Goal: Answer question/provide support

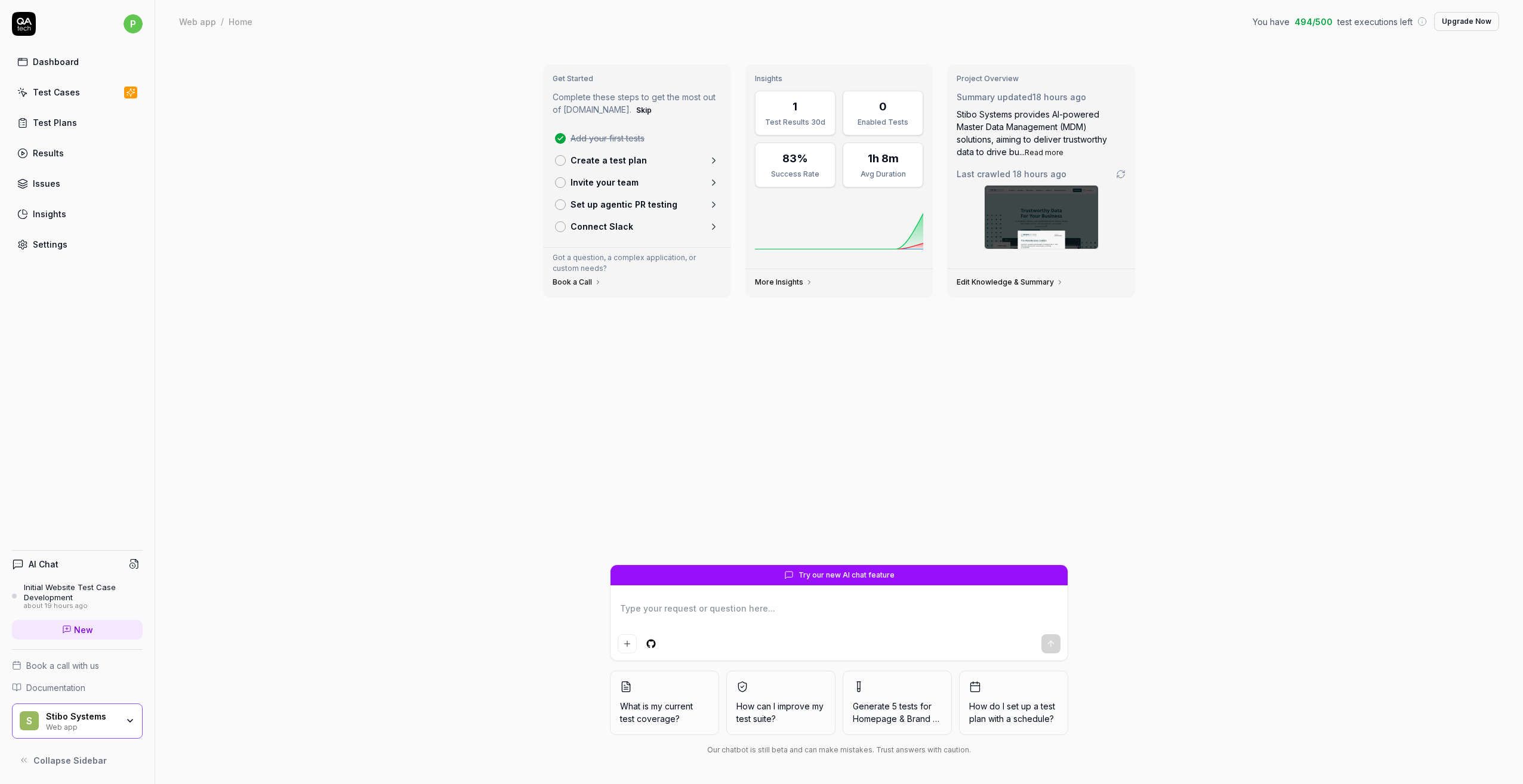
click at [71, 92] on div "Test Cases" at bounding box center [57, 92] width 47 height 13
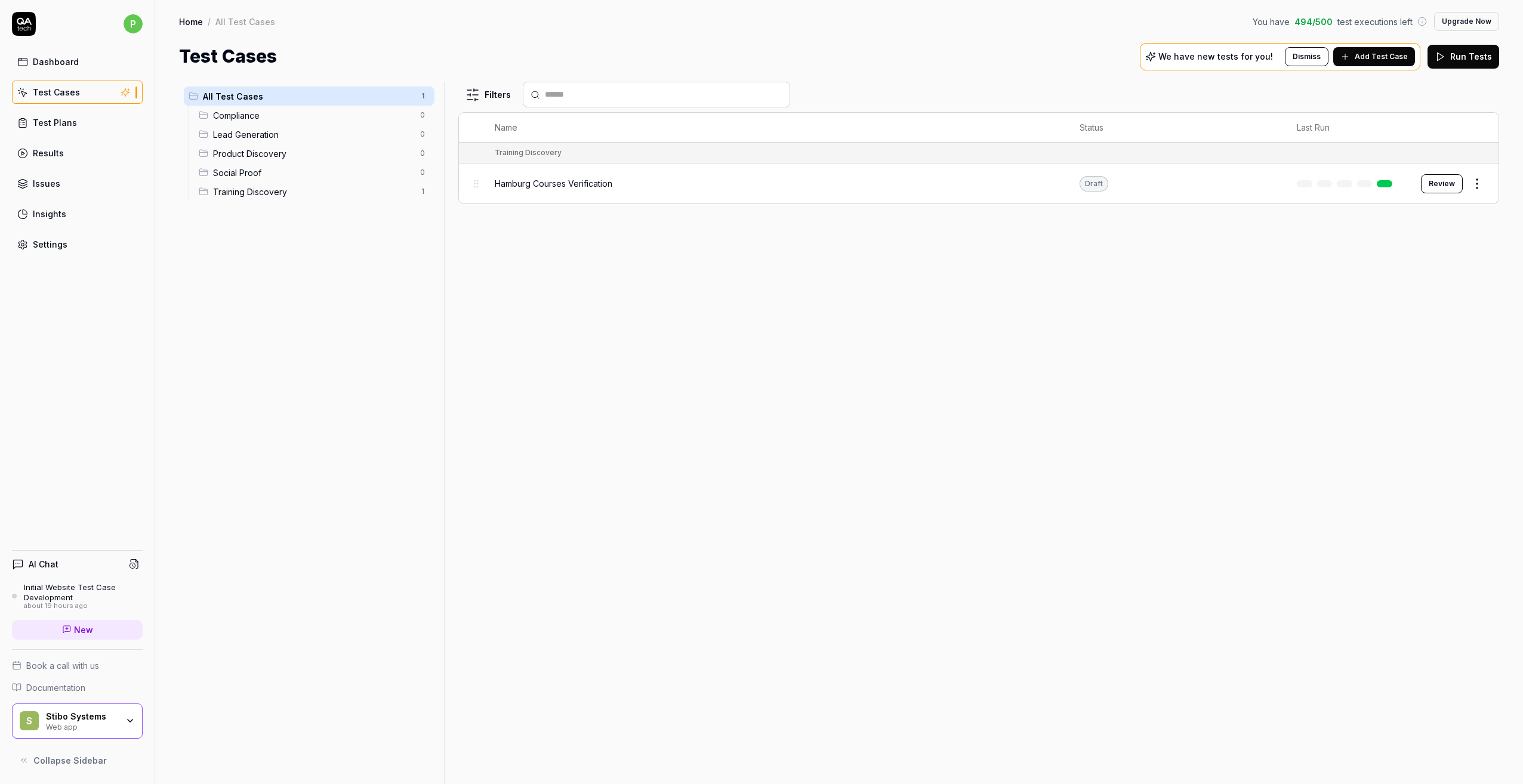
click at [71, 124] on div "Test Plans" at bounding box center [55, 123] width 44 height 13
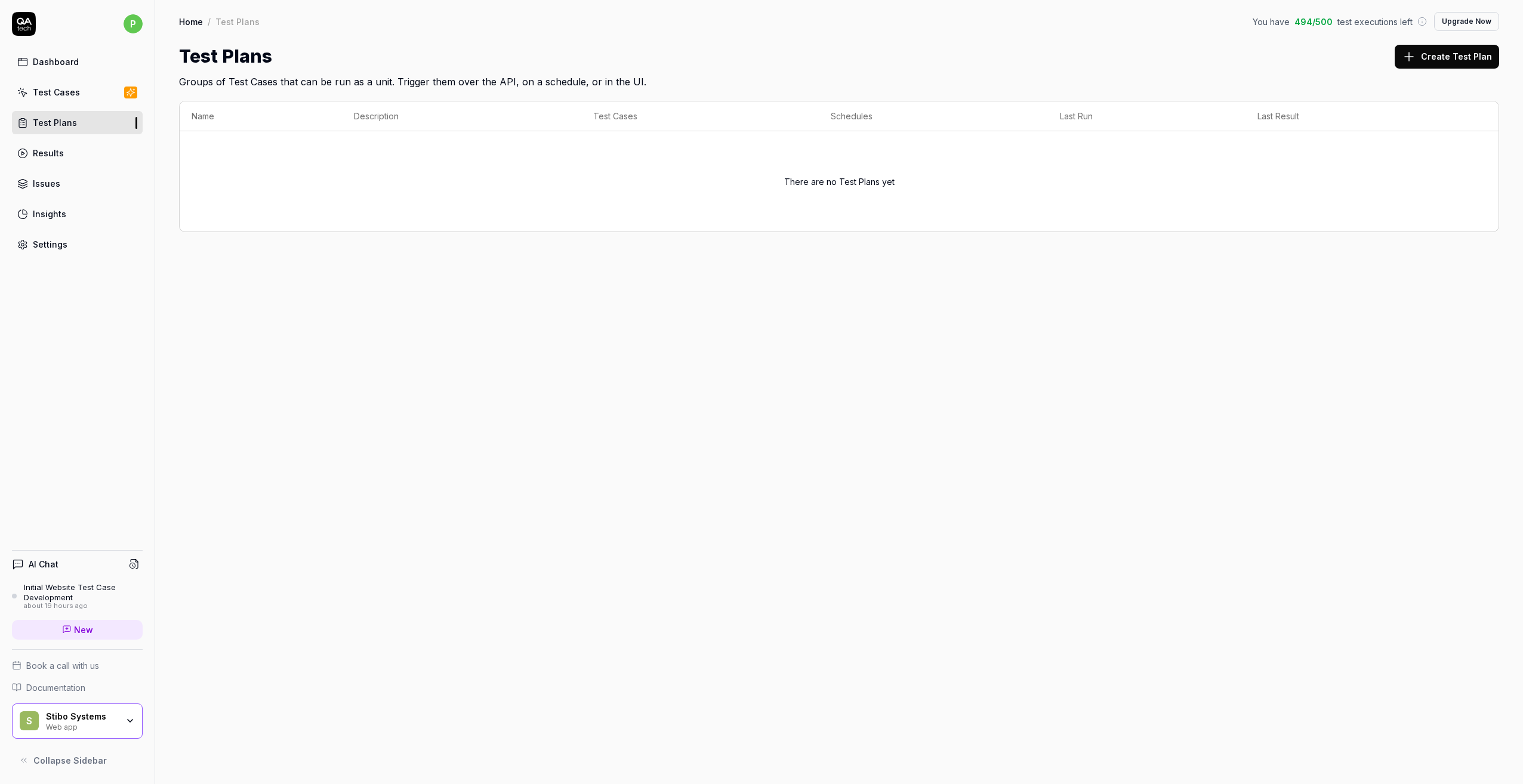
click at [69, 146] on link "Results" at bounding box center [77, 153] width 131 height 24
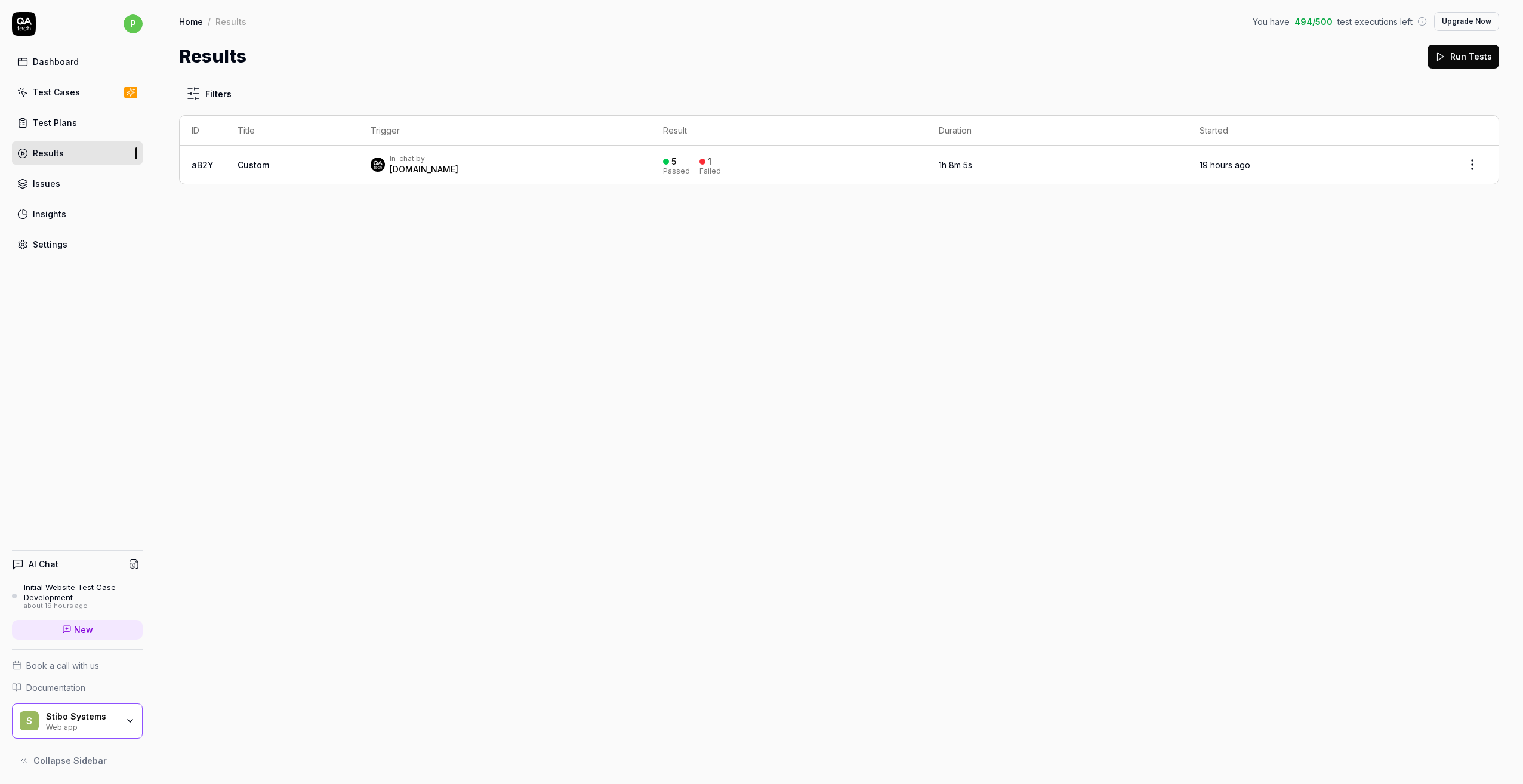
click at [557, 163] on div "In-chat by [DOMAIN_NAME]" at bounding box center [505, 165] width 268 height 22
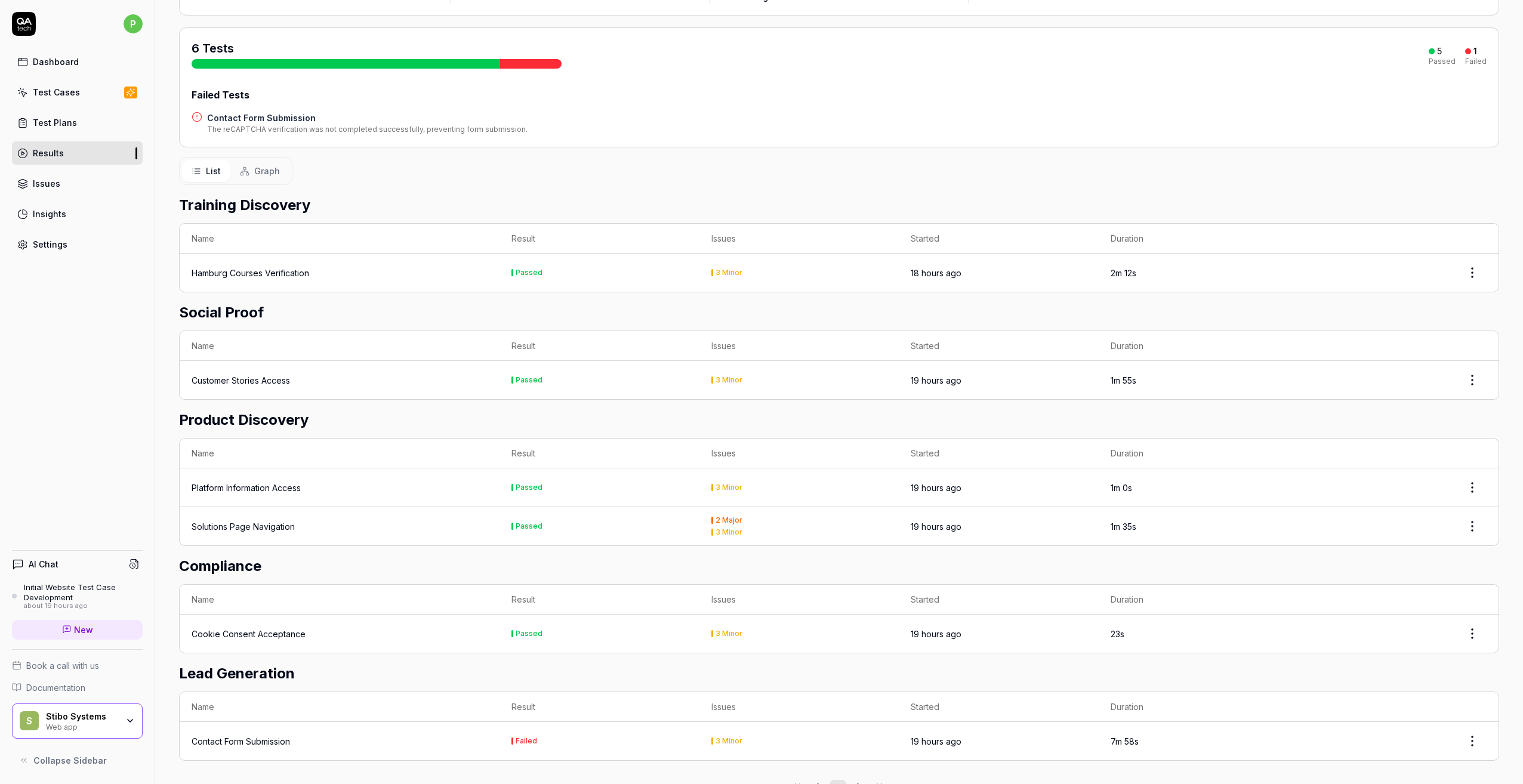
scroll to position [154, 0]
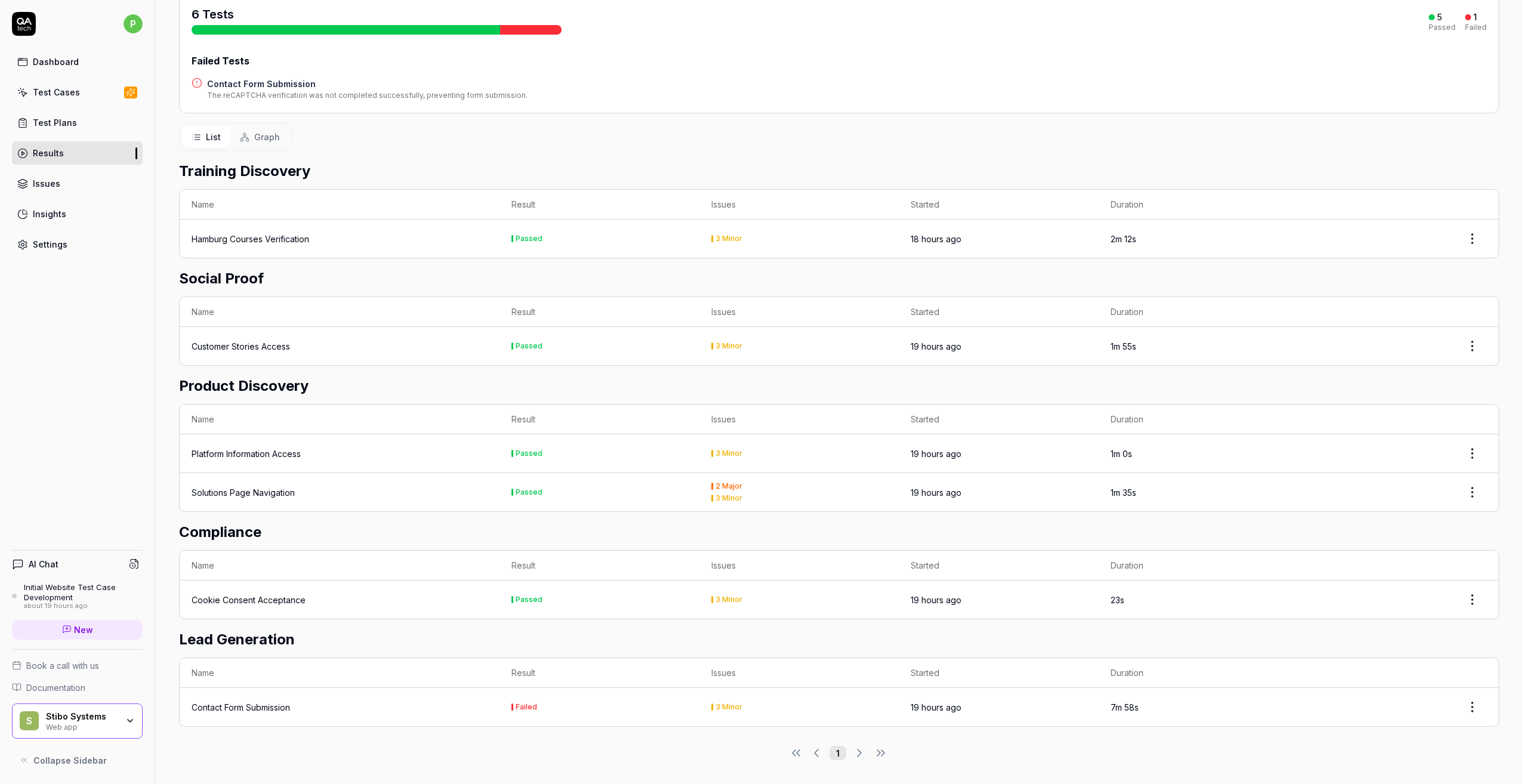
click at [272, 456] on div "Platform Information Access" at bounding box center [246, 453] width 109 height 13
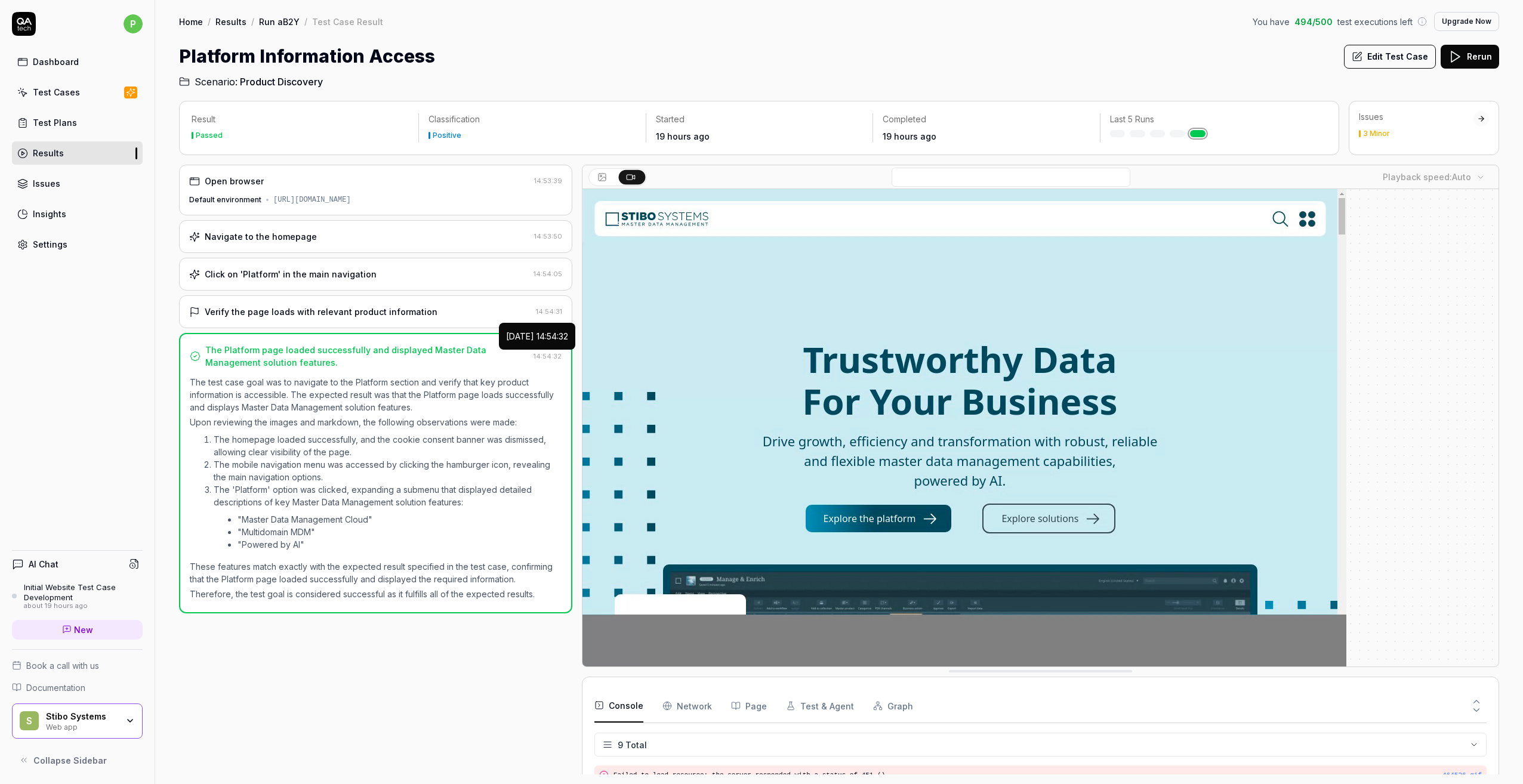
scroll to position [131, 0]
click at [76, 596] on div "Initial Website Test Case Development" at bounding box center [83, 592] width 119 height 20
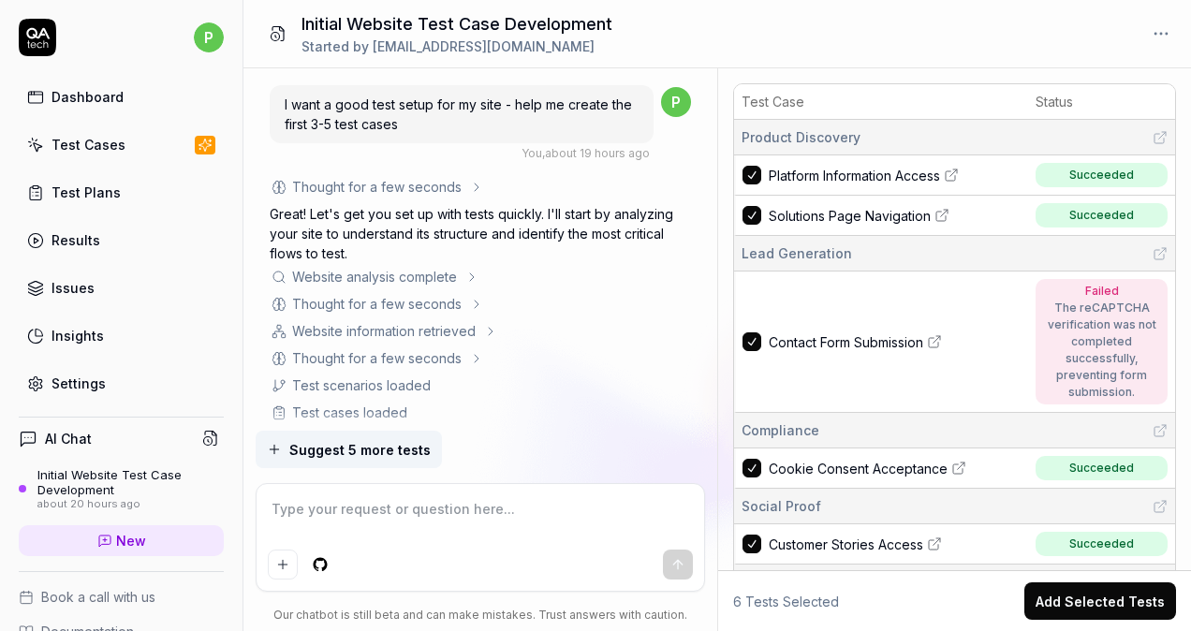
drag, startPoint x: 986, startPoint y: 37, endPoint x: 992, endPoint y: 6, distance: 32.3
click at [986, 37] on div "Initial Website Test Case Development Started by [EMAIL_ADDRESS][DOMAIN_NAME]" at bounding box center [718, 34] width 948 height 68
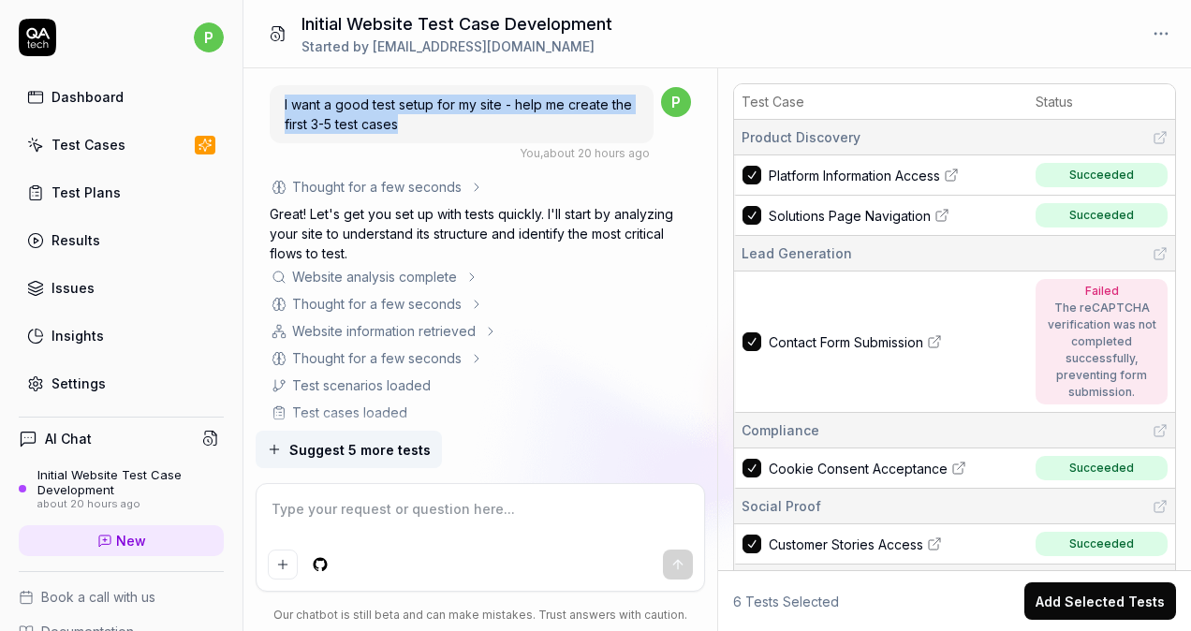
drag, startPoint x: 412, startPoint y: 126, endPoint x: 283, endPoint y: 100, distance: 131.9
click at [283, 100] on div "I want a good test setup for my site - help me create the first 3-5 test cases" at bounding box center [462, 114] width 384 height 58
drag, startPoint x: 283, startPoint y: 100, endPoint x: 455, endPoint y: 134, distance: 175.6
click at [455, 134] on div "I want a good test setup for my site - help me create the first 3-5 test cases" at bounding box center [462, 114] width 384 height 58
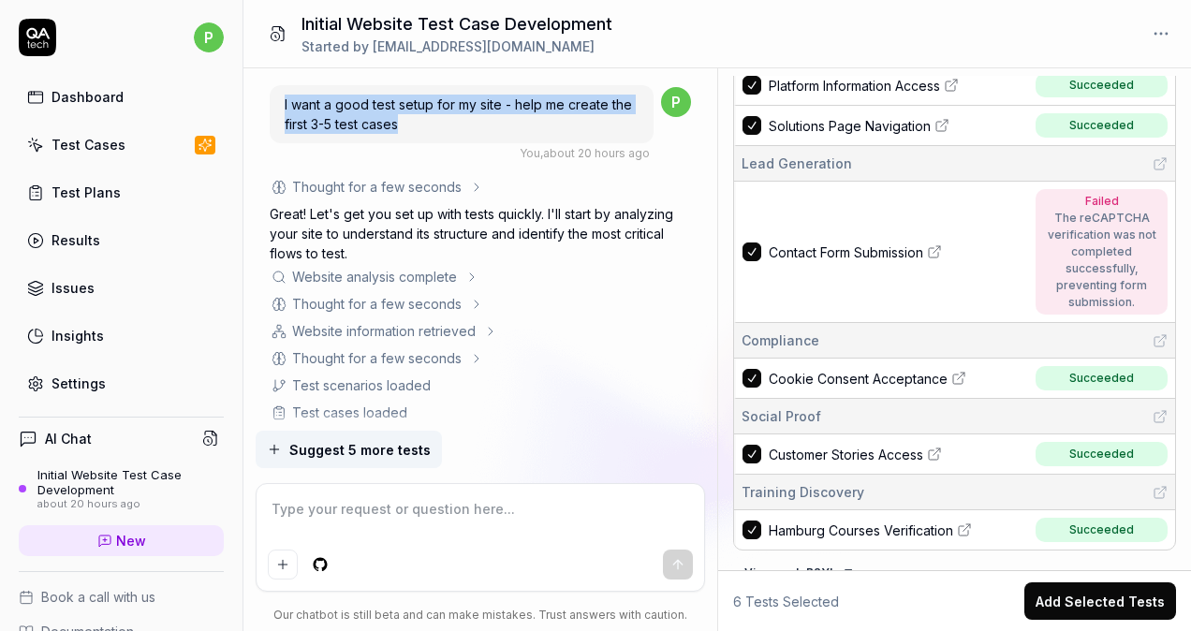
scroll to position [111, 0]
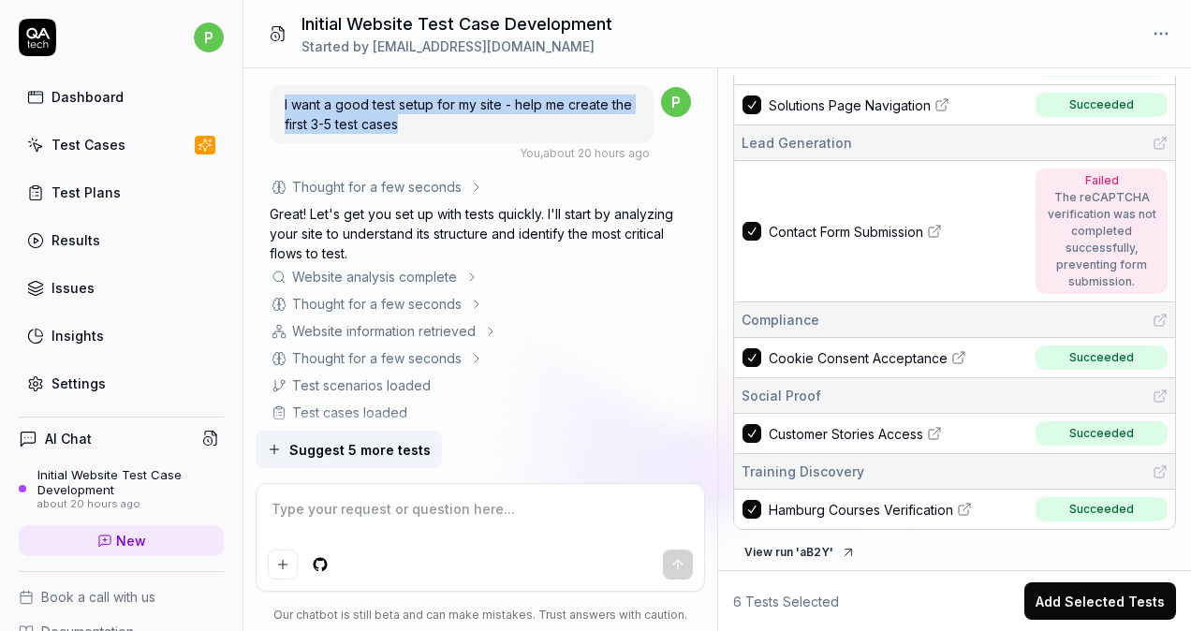
click at [902, 502] on span "Hamburg Courses Verification" at bounding box center [861, 510] width 185 height 20
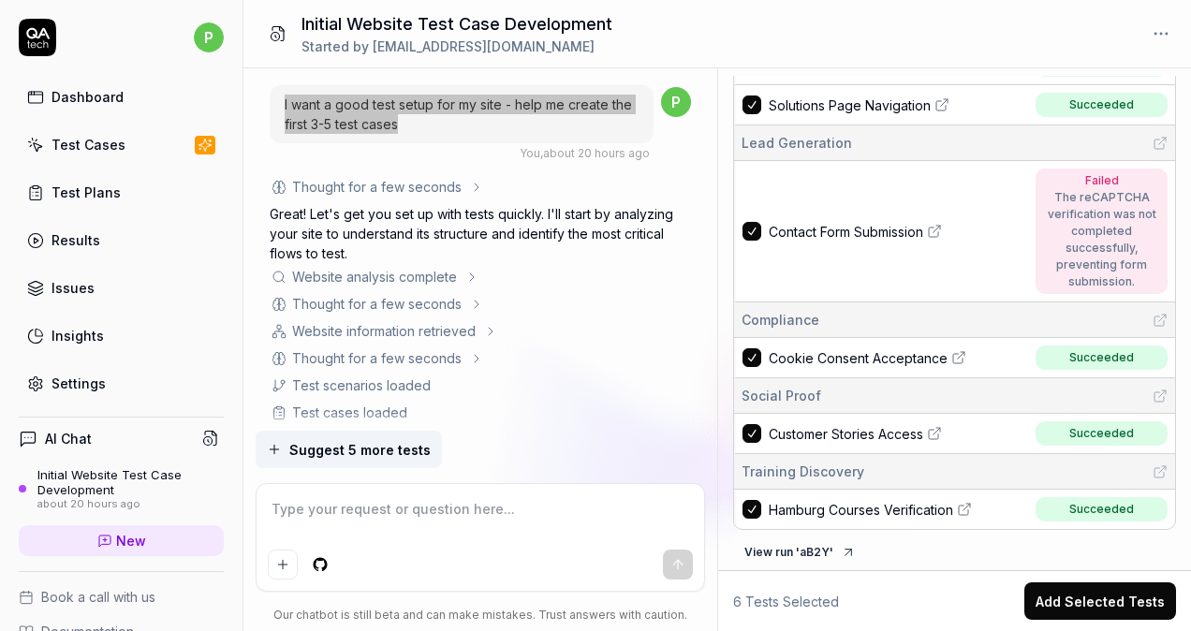
type textarea "*"
